Goal: Task Accomplishment & Management: Complete application form

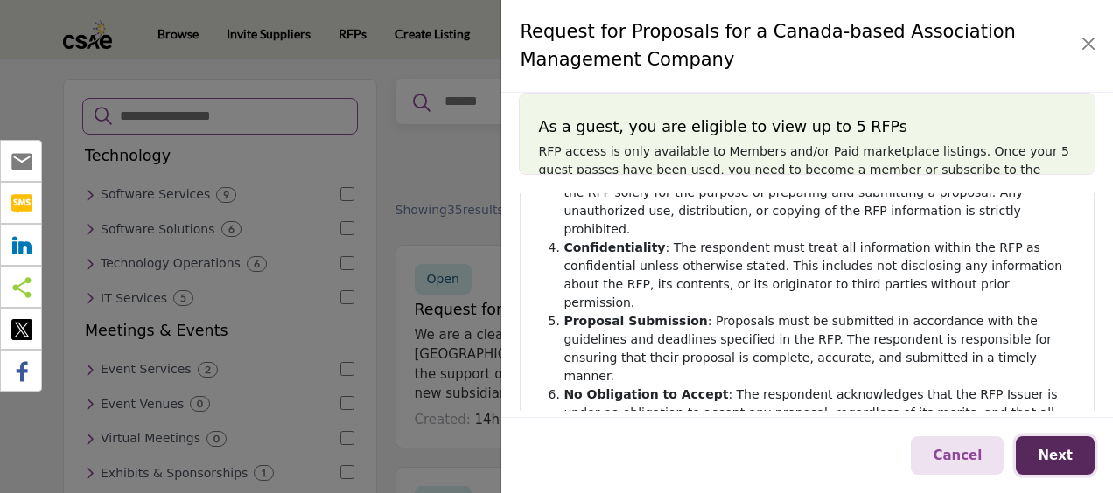
click at [1048, 451] on span "Next" at bounding box center [1054, 456] width 35 height 16
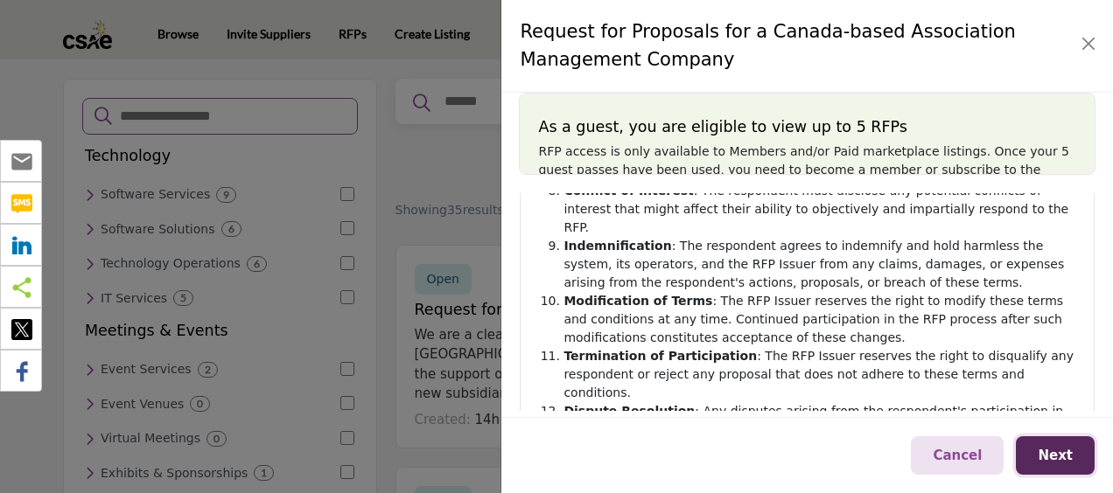
scroll to position [633, 0]
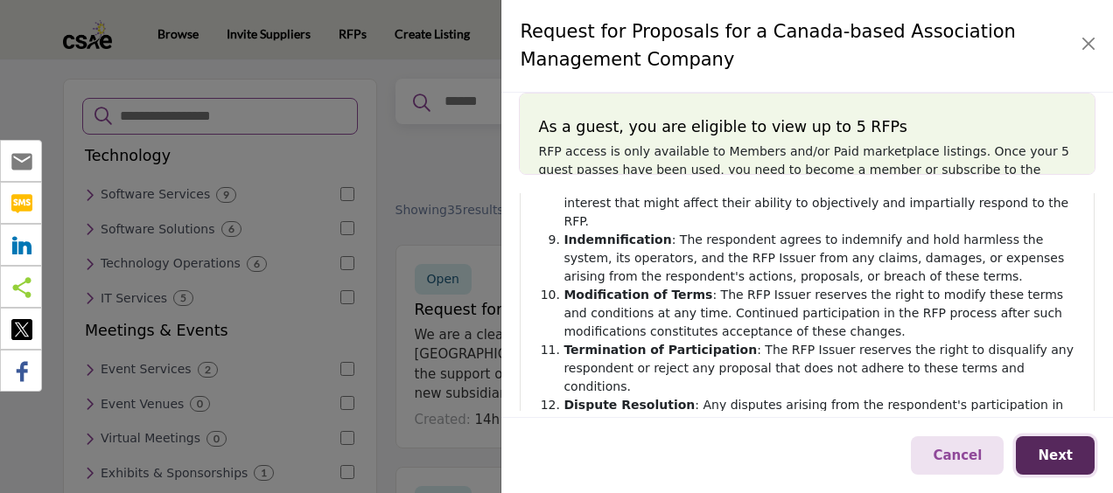
click at [1064, 455] on span "Next" at bounding box center [1054, 456] width 35 height 16
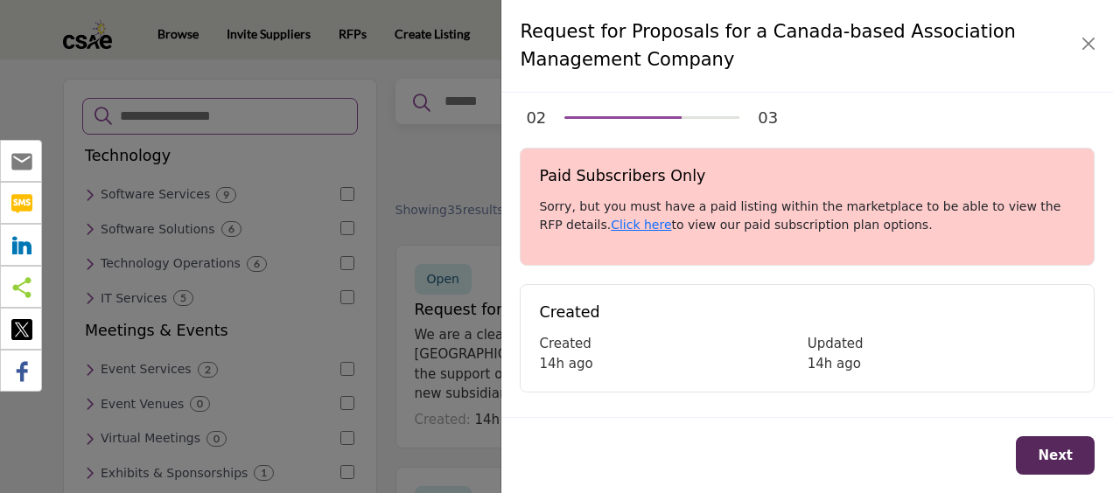
scroll to position [0, 0]
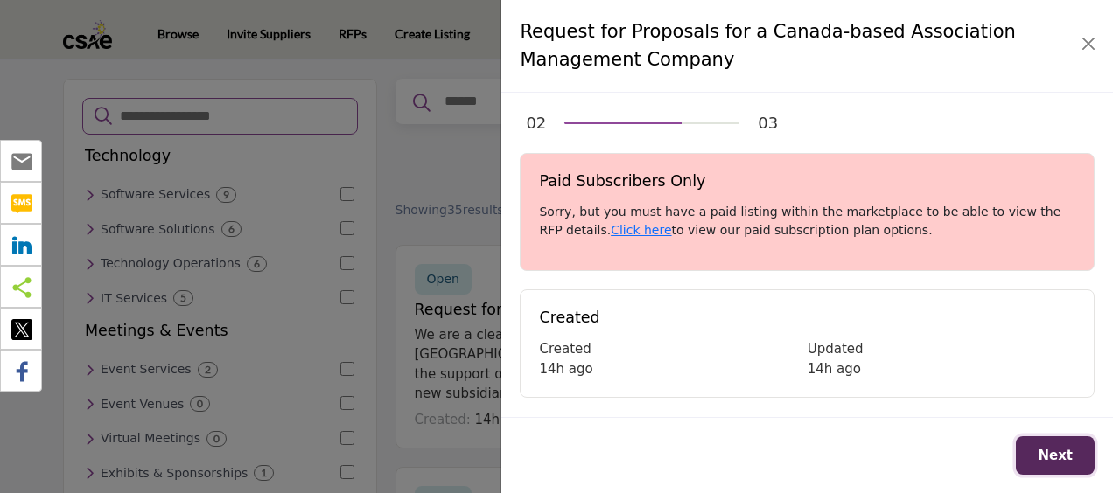
click at [1070, 455] on span "Next" at bounding box center [1054, 456] width 35 height 16
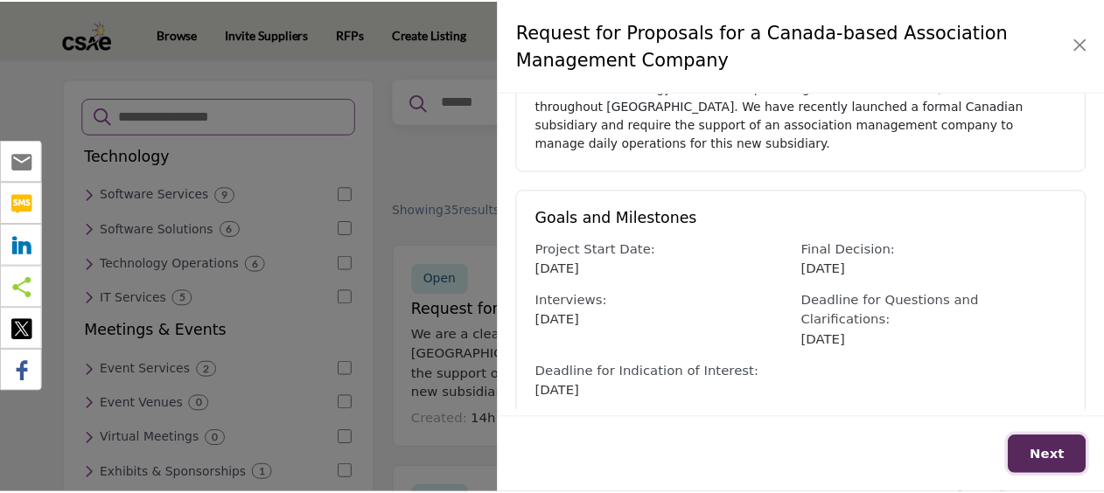
scroll to position [619, 0]
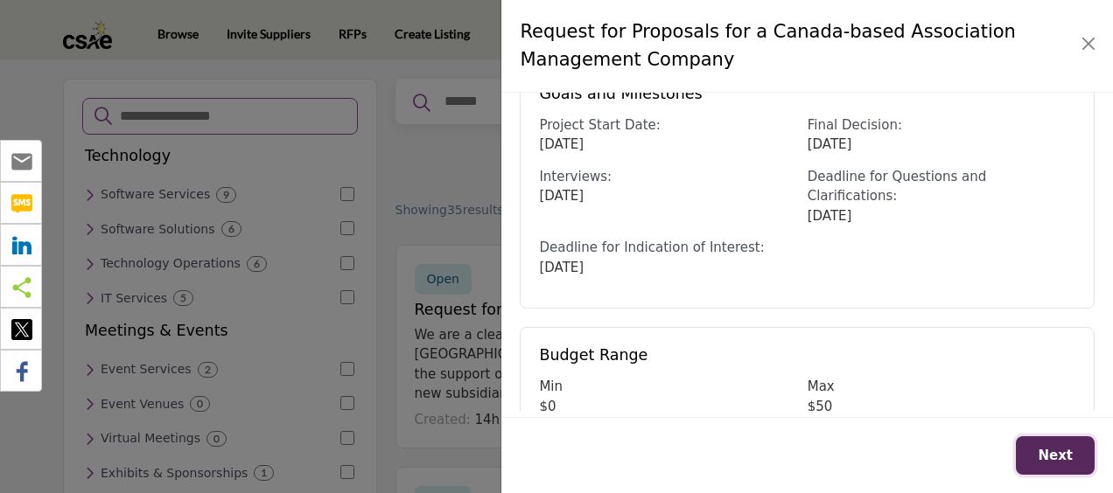
click at [1041, 464] on button "Next" at bounding box center [1055, 455] width 79 height 39
click at [1084, 38] on button "Close" at bounding box center [1088, 43] width 24 height 24
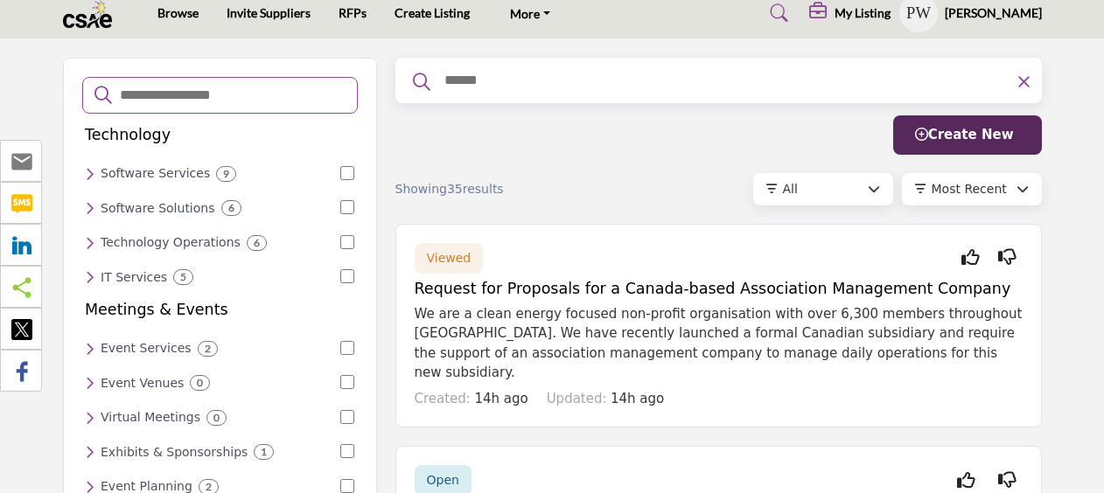
scroll to position [20, 0]
